Goal: Use online tool/utility: Utilize a website feature to perform a specific function

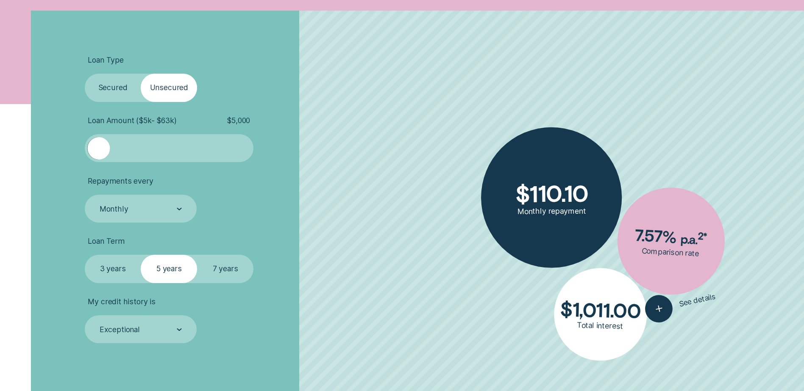
scroll to position [297, 0]
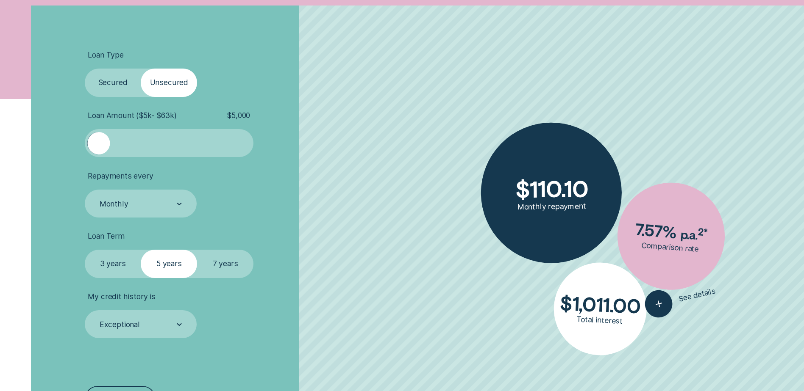
click at [139, 139] on div at bounding box center [169, 143] width 141 height 22
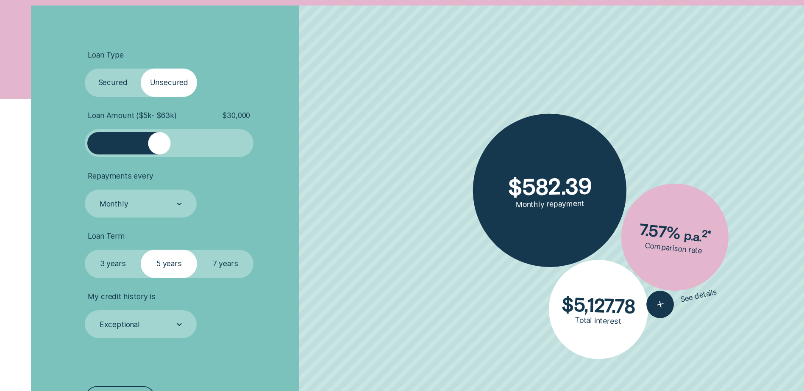
drag, startPoint x: 139, startPoint y: 144, endPoint x: 159, endPoint y: 147, distance: 20.2
click at [159, 147] on div at bounding box center [159, 143] width 22 height 22
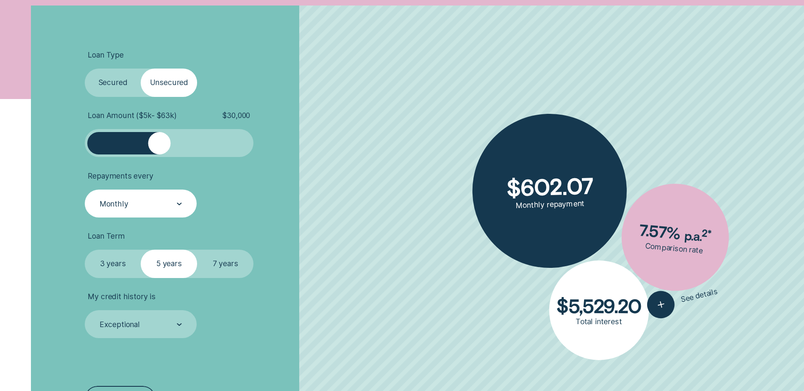
click at [177, 205] on icon at bounding box center [179, 204] width 5 height 3
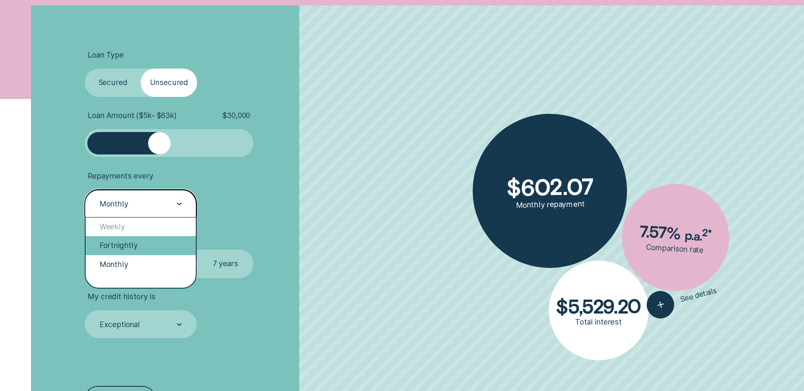
click at [151, 245] on div "Fortnightly" at bounding box center [141, 245] width 110 height 19
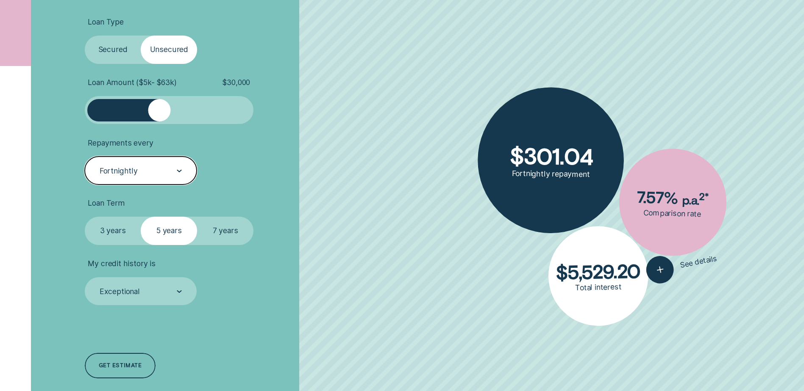
scroll to position [339, 0]
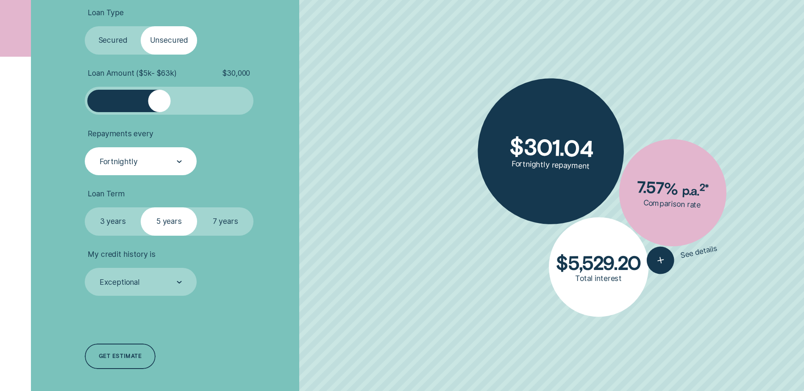
click at [220, 219] on label "7 years" at bounding box center [225, 222] width 56 height 28
click at [197, 208] on input "7 years" at bounding box center [197, 208] width 0 height 0
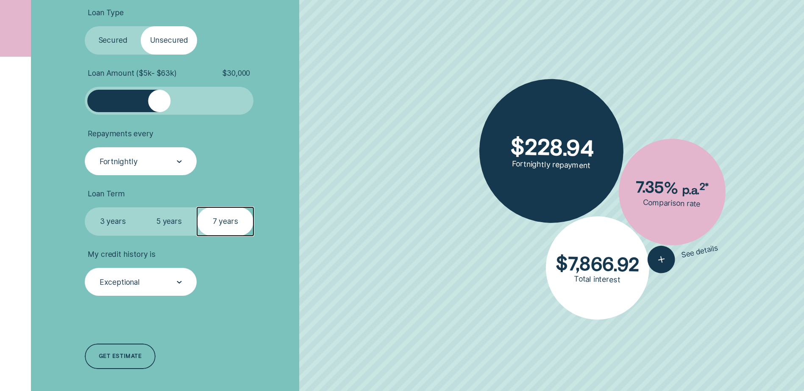
click at [180, 280] on div at bounding box center [179, 282] width 5 height 27
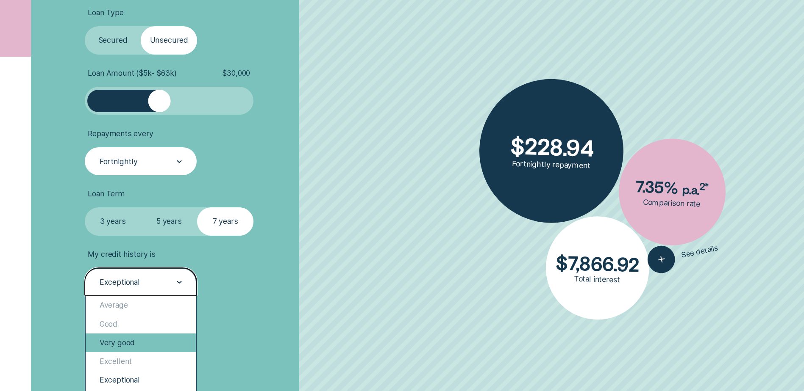
click at [132, 342] on div "Very good" at bounding box center [141, 343] width 110 height 19
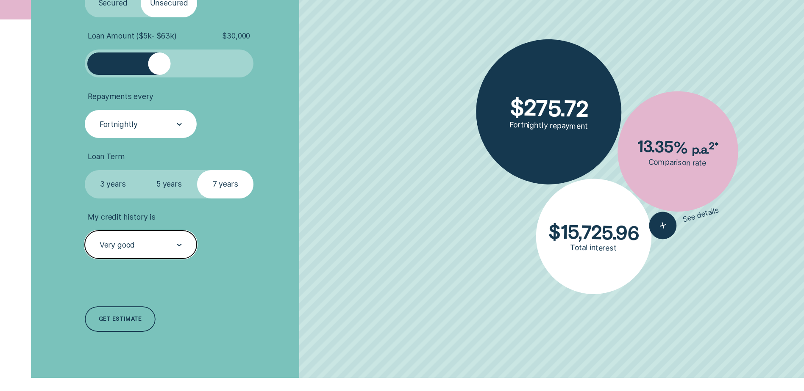
scroll to position [466, 0]
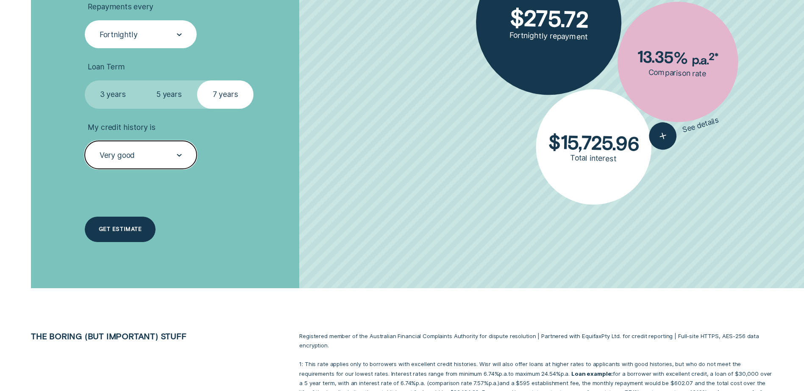
click at [109, 228] on div "Get estimate" at bounding box center [120, 229] width 43 height 5
